Goal: Navigation & Orientation: Find specific page/section

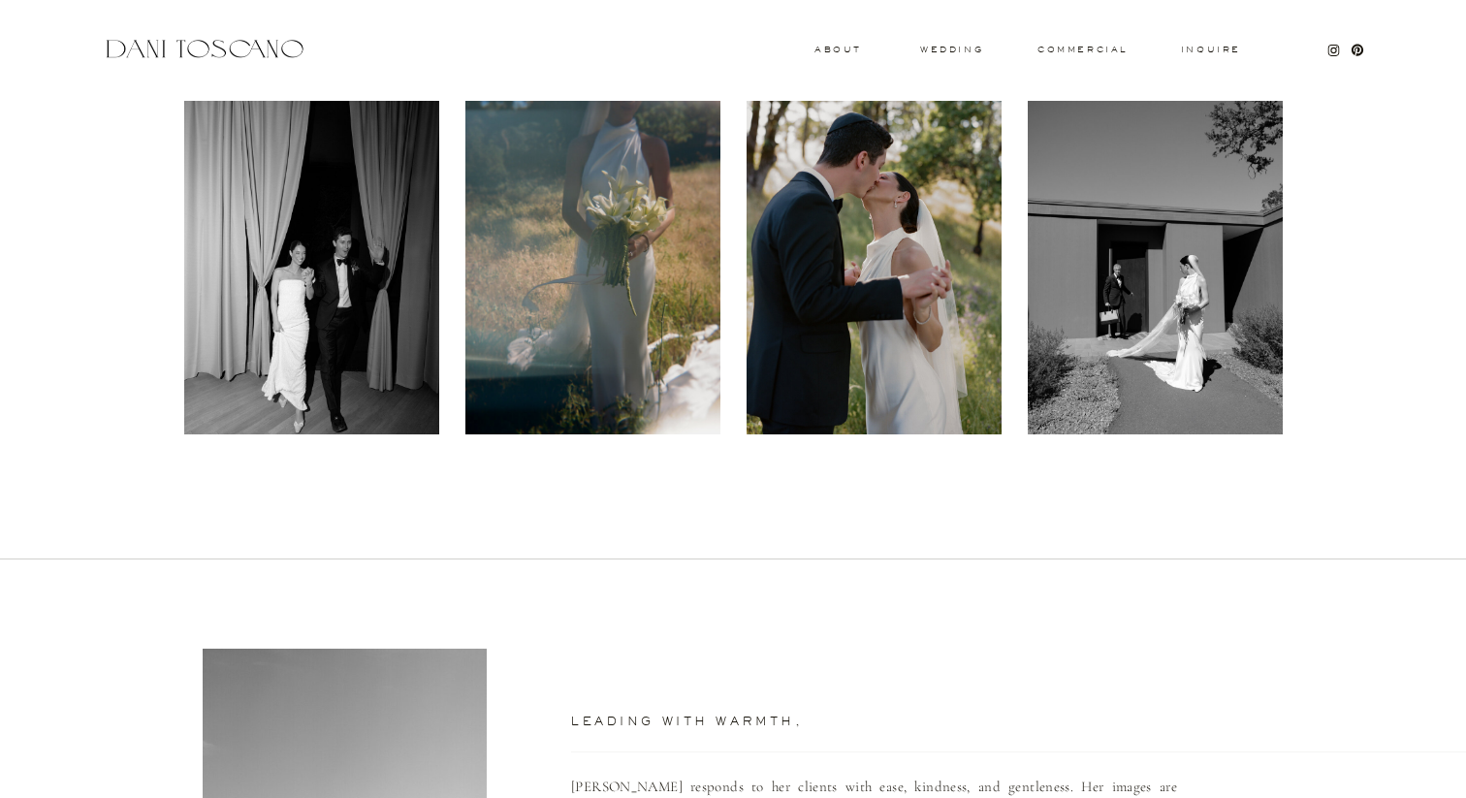
scroll to position [50, 0]
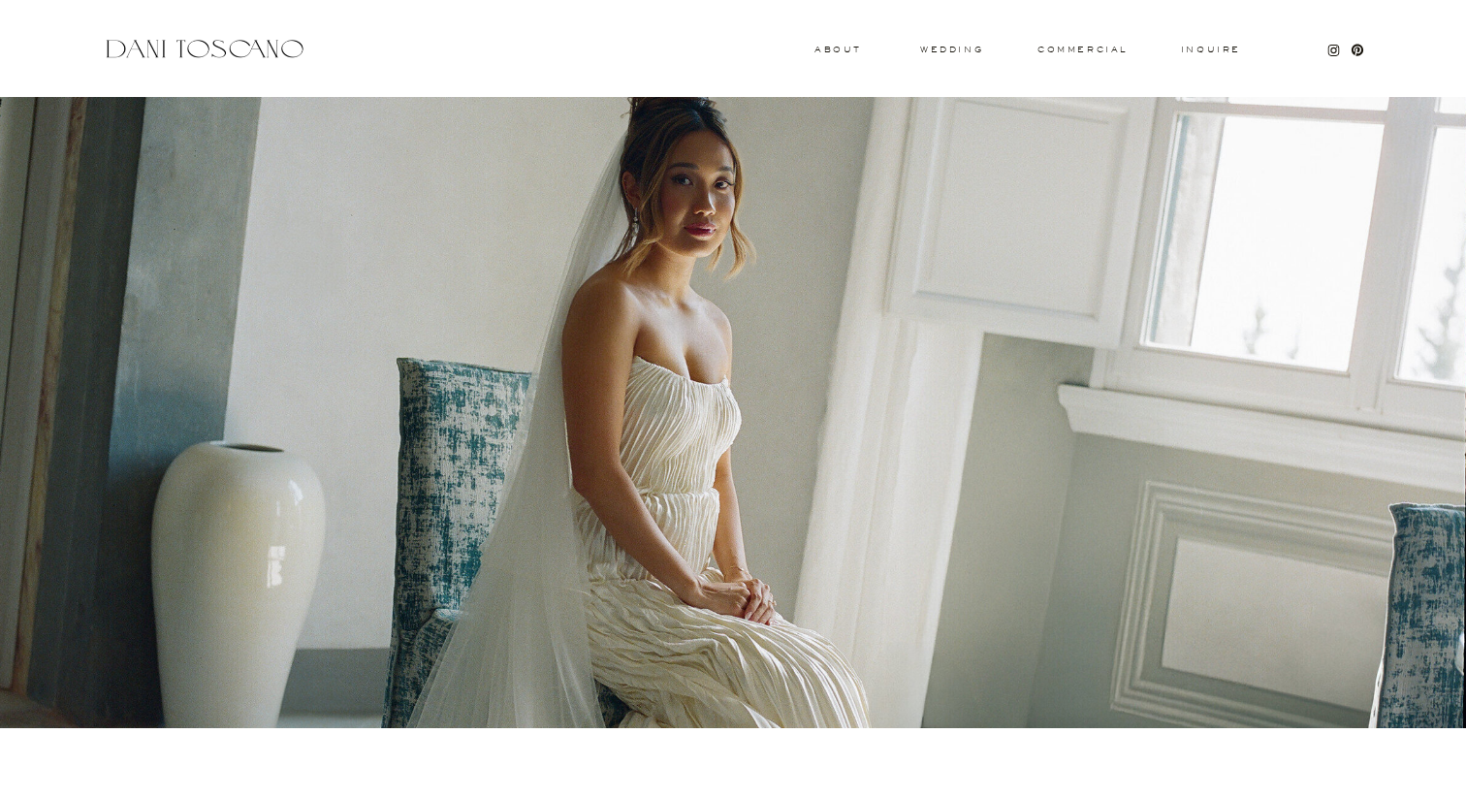
click at [838, 51] on h3 "About" at bounding box center [835, 49] width 43 height 7
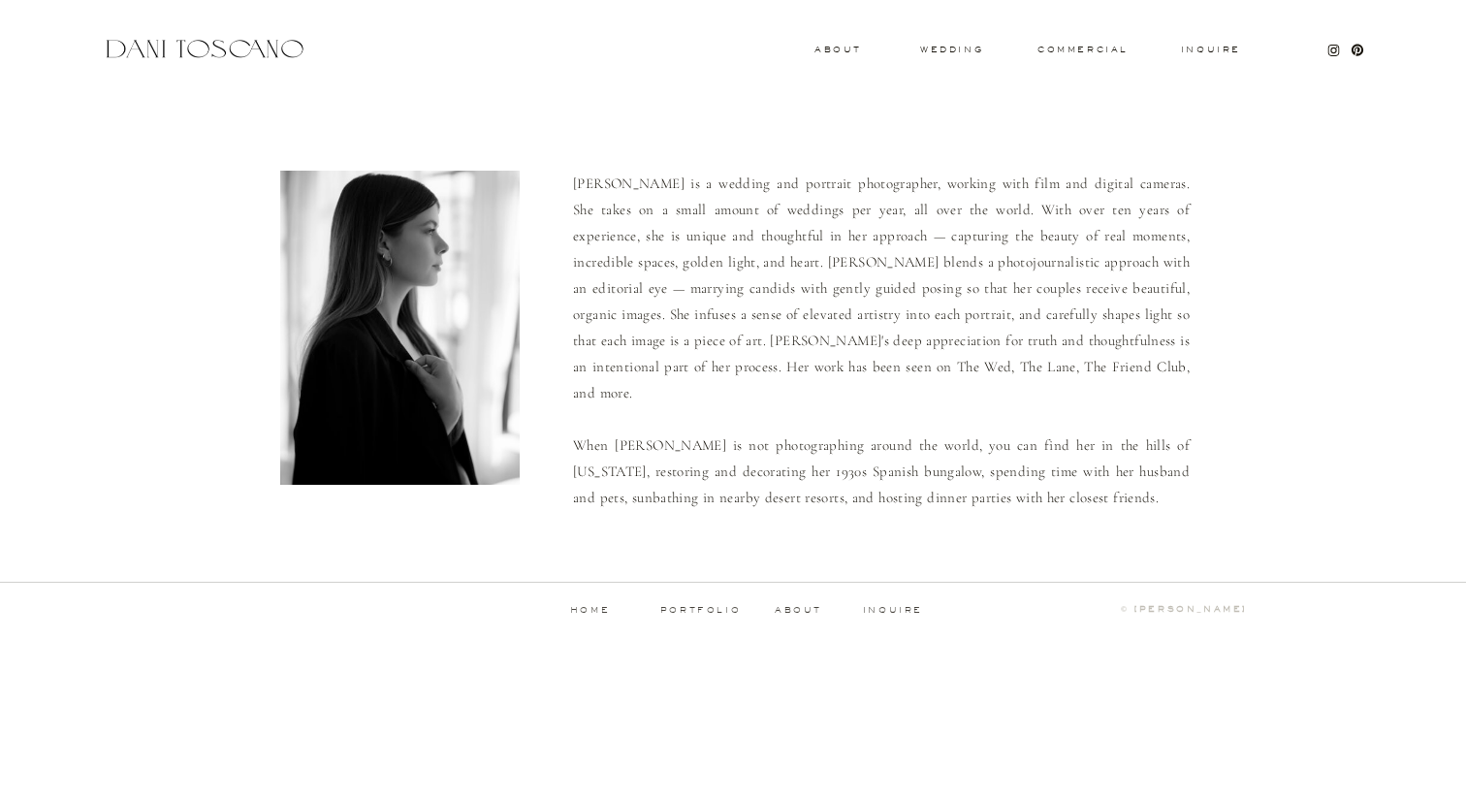
click at [700, 601] on div "Inquire commercial wedding About [PERSON_NAME] is a wedding and portrait photog…" at bounding box center [733, 327] width 1466 height 654
click at [700, 610] on p "portfolio" at bounding box center [700, 610] width 96 height 9
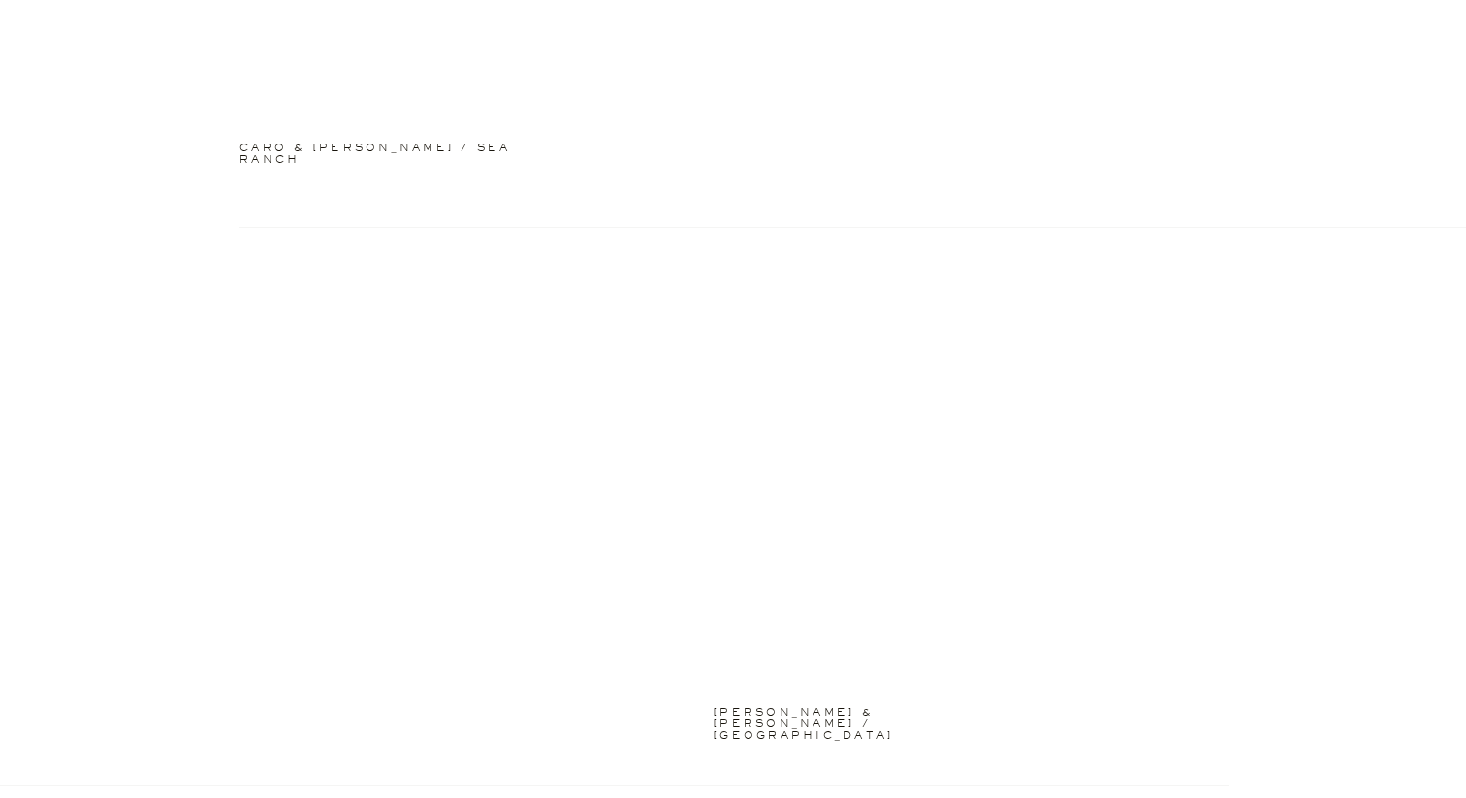
scroll to position [2311, 0]
